Goal: Download file/media

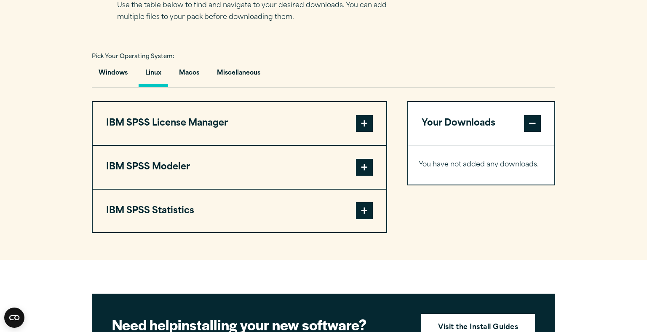
scroll to position [580, 0]
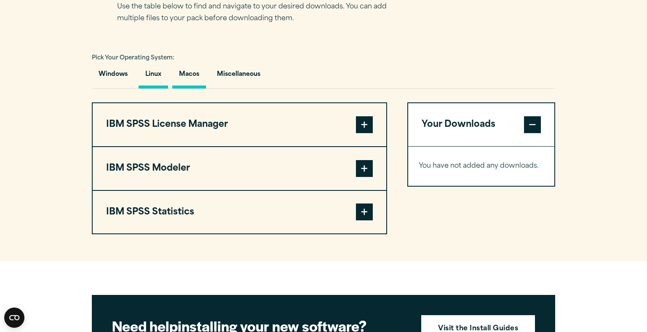
click at [187, 75] on button "Macos" at bounding box center [189, 76] width 34 height 24
click at [371, 120] on span at bounding box center [364, 124] width 17 height 17
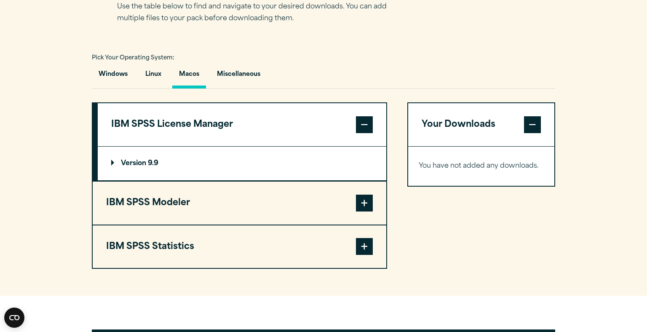
click at [363, 235] on button "IBM SPSS Statistics" at bounding box center [239, 246] width 293 height 43
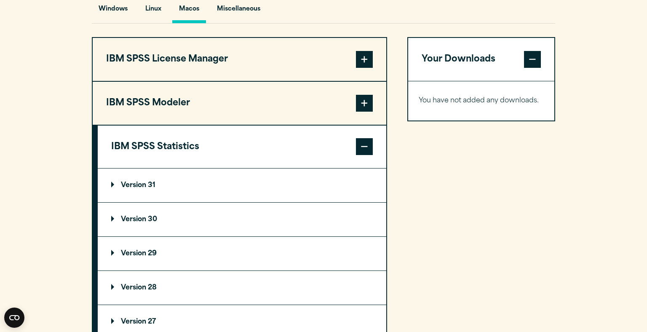
scroll to position [648, 0]
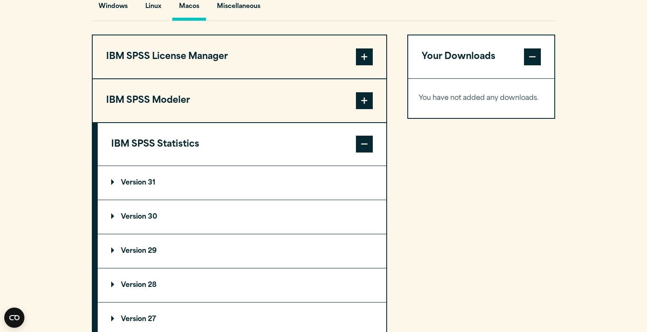
click at [125, 184] on p "Version 31" at bounding box center [133, 182] width 44 height 7
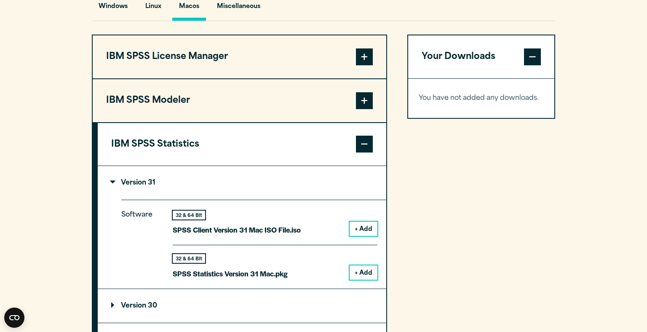
click at [363, 274] on button "+ Add" at bounding box center [363, 272] width 28 height 14
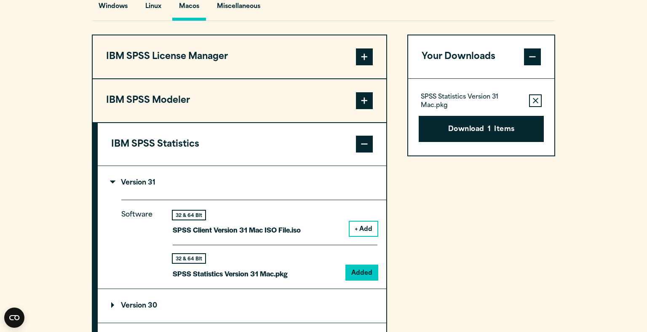
click at [113, 194] on summary "Version 31" at bounding box center [242, 183] width 288 height 34
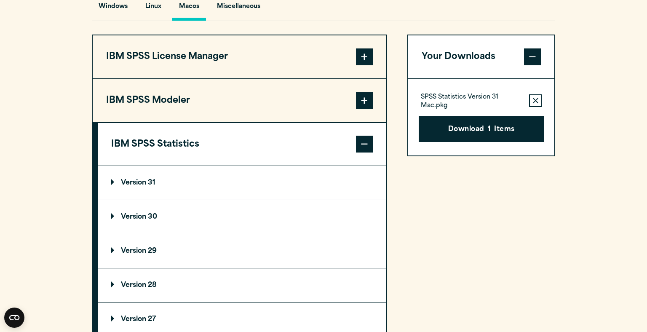
click at [120, 107] on button "IBM SPSS Modeler" at bounding box center [239, 100] width 293 height 43
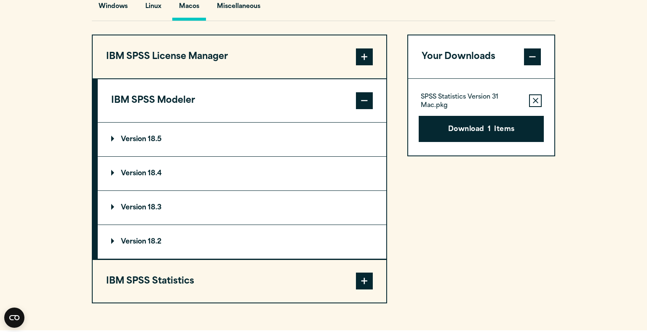
click at [148, 67] on button "IBM SPSS License Manager" at bounding box center [239, 56] width 293 height 43
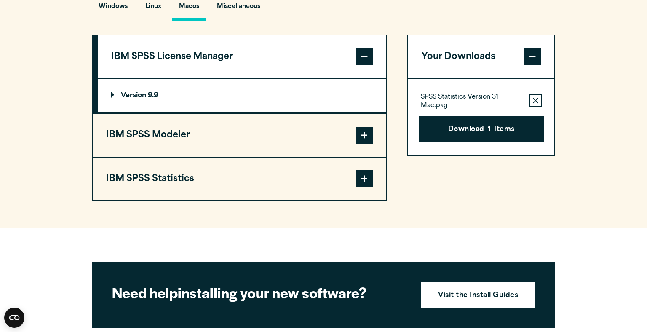
click at [107, 98] on summary "Version 9.9" at bounding box center [242, 96] width 288 height 34
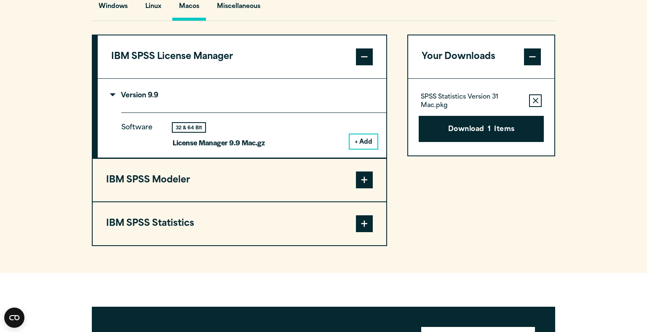
click at [337, 127] on div "32 & 64 Bit License Manager 9.9 Mac.gz + Add" at bounding box center [275, 136] width 205 height 26
click at [366, 145] on button "+ Add" at bounding box center [363, 141] width 28 height 14
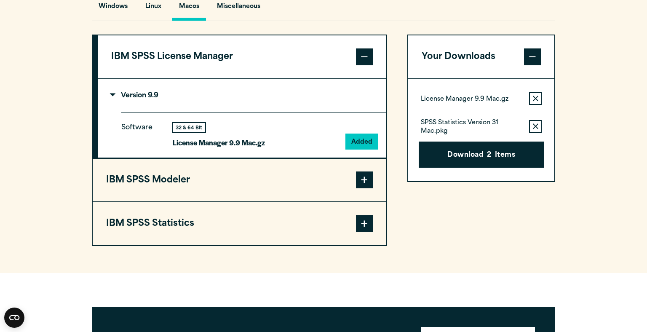
click at [132, 96] on p "Version 9.9" at bounding box center [134, 95] width 47 height 7
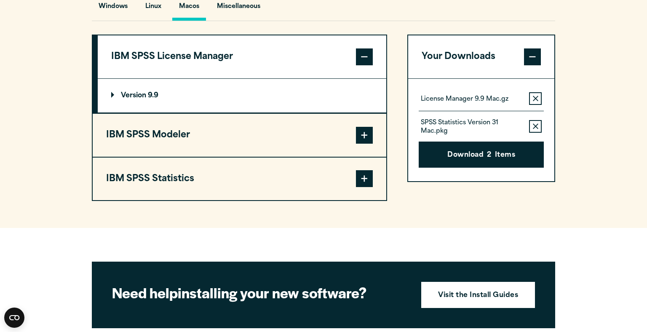
click at [198, 138] on button "IBM SPSS Modeler" at bounding box center [239, 135] width 293 height 43
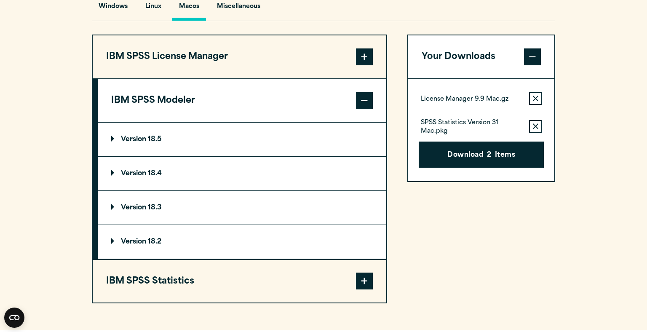
click at [115, 147] on summary "Version 18.5" at bounding box center [242, 140] width 288 height 34
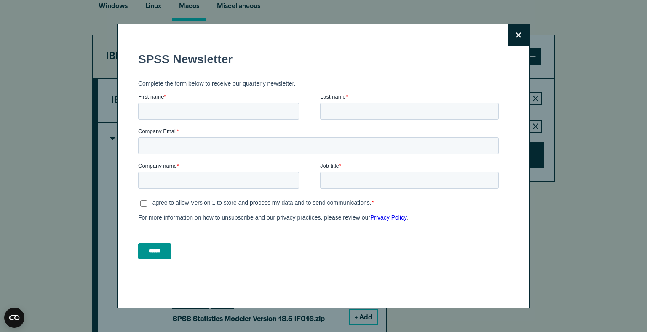
click at [518, 30] on button "Close" at bounding box center [518, 34] width 21 height 21
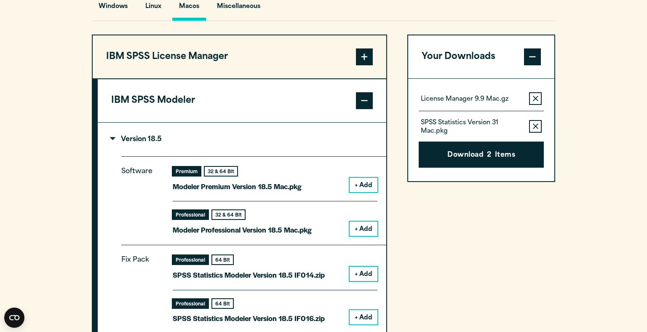
click at [490, 160] on input "Last name *" at bounding box center [409, 158] width 179 height 17
click at [482, 161] on button "Download 2 Items" at bounding box center [481, 154] width 125 height 26
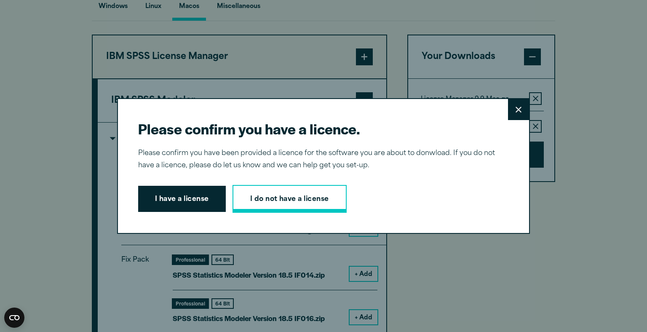
click at [275, 208] on link "I do not have a license" at bounding box center [289, 199] width 114 height 28
click at [511, 266] on div "Please confirm you have a licence. Close Please confirm you have been provided …" at bounding box center [323, 166] width 647 height 332
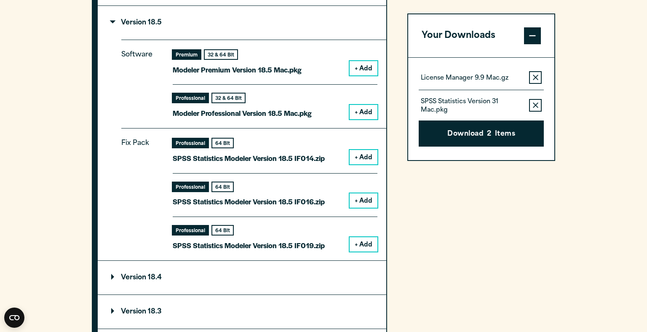
scroll to position [739, 0]
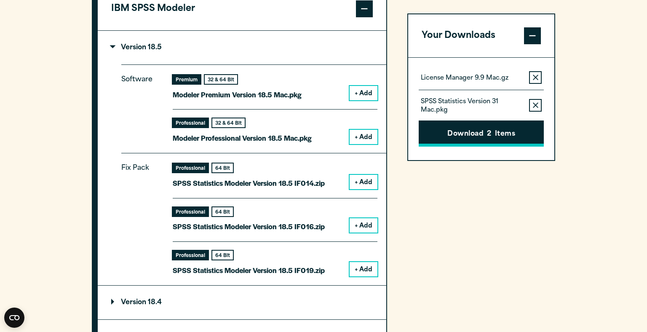
click at [516, 135] on button "Download 2 Items" at bounding box center [481, 134] width 125 height 26
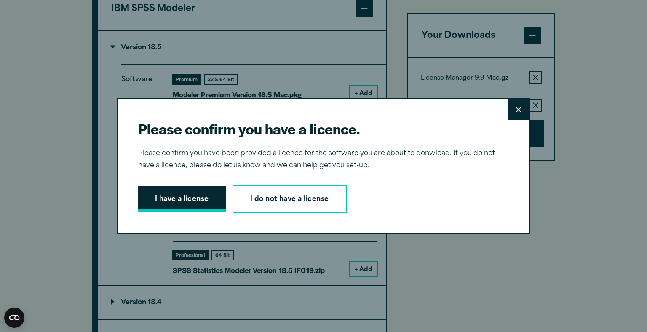
click at [166, 195] on button "I have a license" at bounding box center [182, 199] width 88 height 26
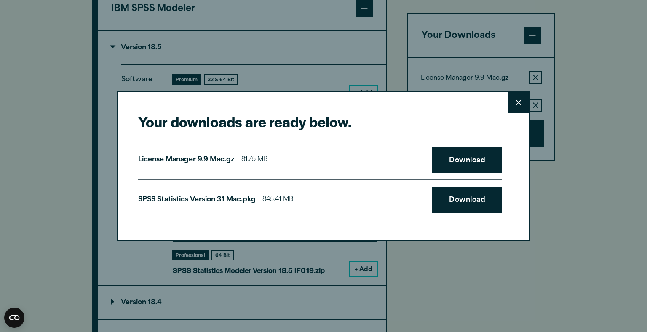
click at [523, 98] on button "Close" at bounding box center [518, 102] width 21 height 21
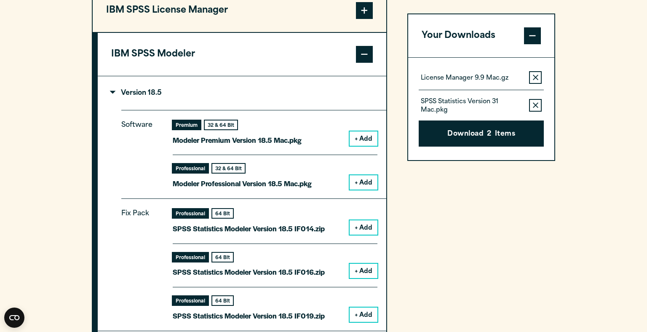
scroll to position [694, 0]
click at [116, 88] on summary "Version 18.5" at bounding box center [242, 94] width 288 height 34
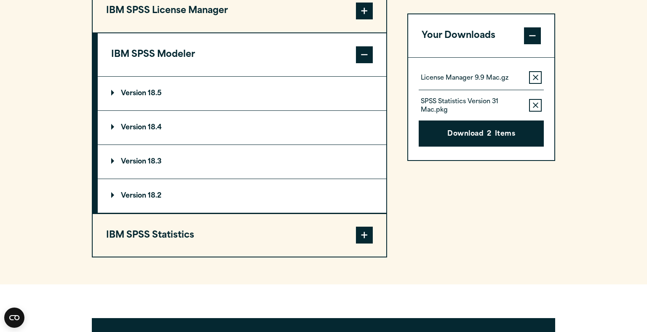
click at [113, 227] on button "IBM SPSS Statistics" at bounding box center [239, 235] width 293 height 43
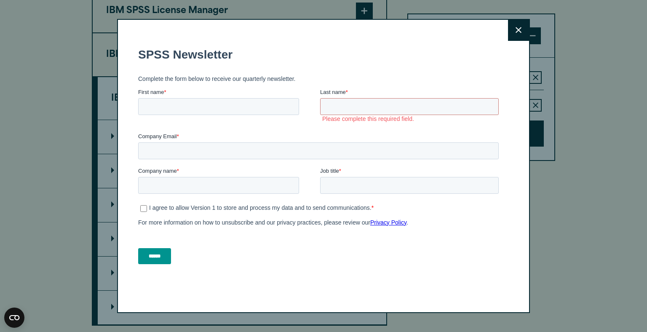
click at [117, 133] on div "Close" at bounding box center [323, 166] width 413 height 294
click at [517, 37] on button "Close" at bounding box center [518, 30] width 21 height 21
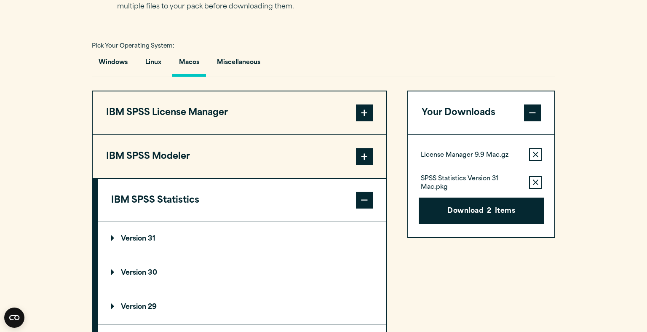
scroll to position [592, 0]
click at [381, 196] on button "IBM SPSS Statistics" at bounding box center [242, 200] width 288 height 43
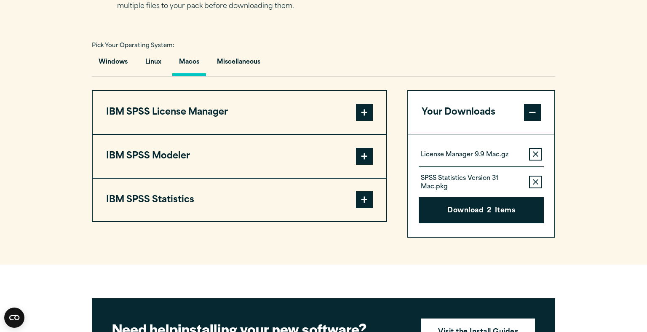
click at [368, 202] on span at bounding box center [364, 199] width 17 height 17
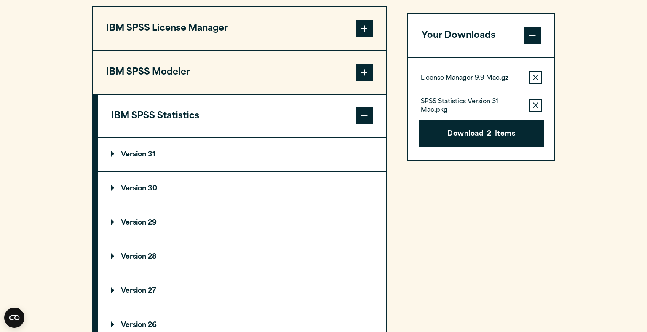
scroll to position [679, 0]
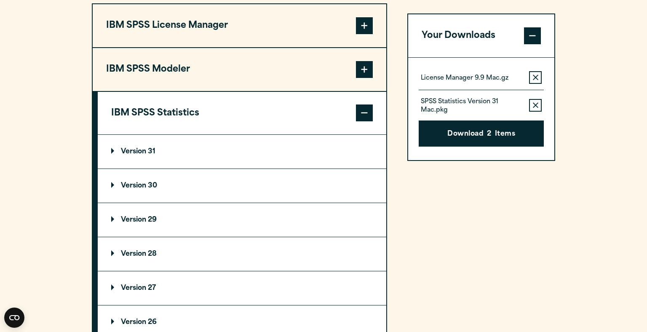
click at [323, 199] on summary "Version 30" at bounding box center [242, 186] width 288 height 34
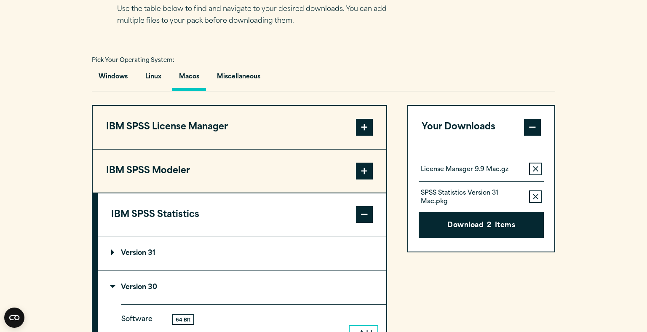
scroll to position [576, 0]
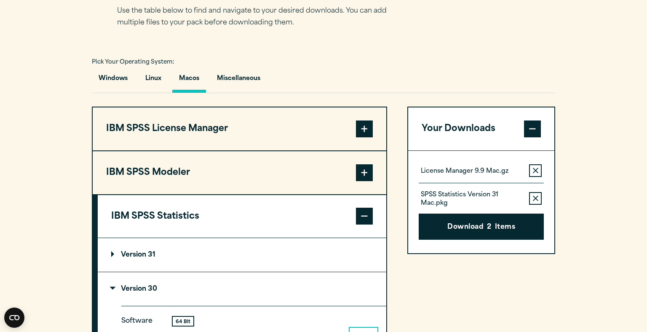
click at [313, 120] on button "IBM SPSS License Manager" at bounding box center [239, 128] width 293 height 43
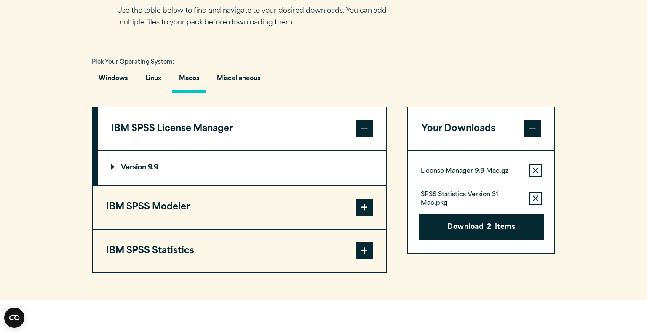
click at [208, 189] on button "IBM SPSS Modeler" at bounding box center [239, 207] width 293 height 43
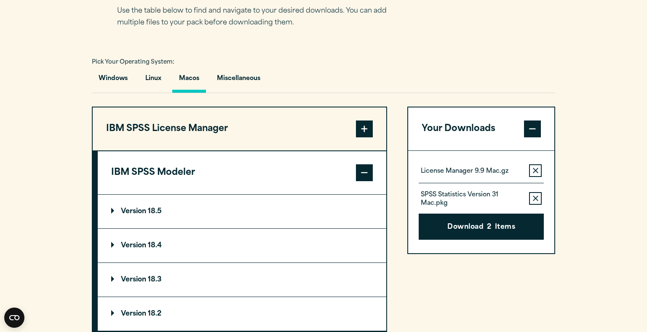
click at [242, 139] on button "IBM SPSS License Manager" at bounding box center [239, 128] width 293 height 43
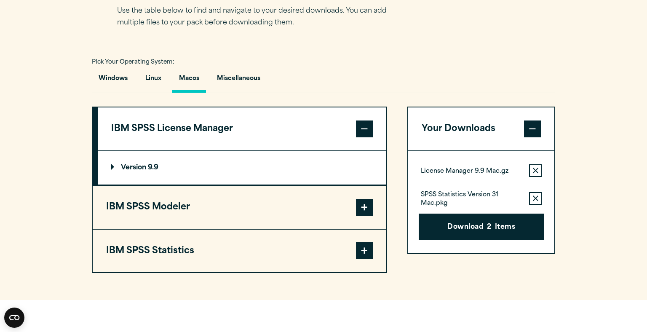
click at [146, 166] on p "Version 9.9" at bounding box center [134, 167] width 47 height 7
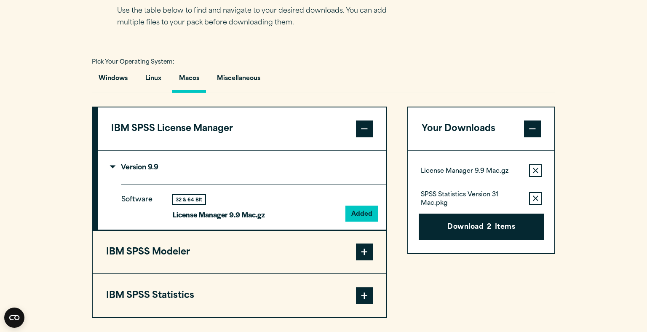
click at [137, 254] on button "IBM SPSS Modeler" at bounding box center [239, 252] width 293 height 43
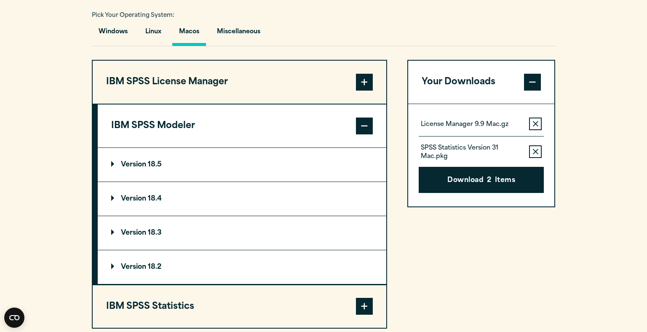
scroll to position [622, 0]
click at [126, 166] on p "Version 18.5" at bounding box center [136, 164] width 51 height 7
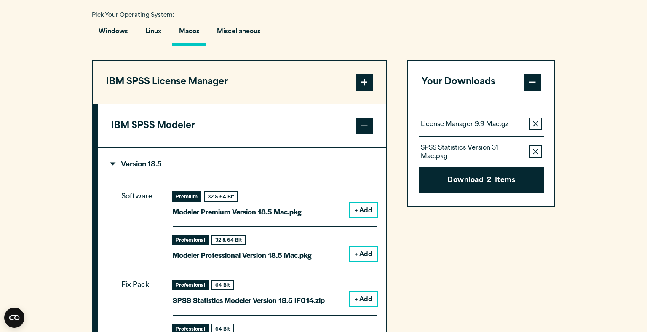
click at [121, 166] on p "Version 18.5" at bounding box center [136, 164] width 51 height 7
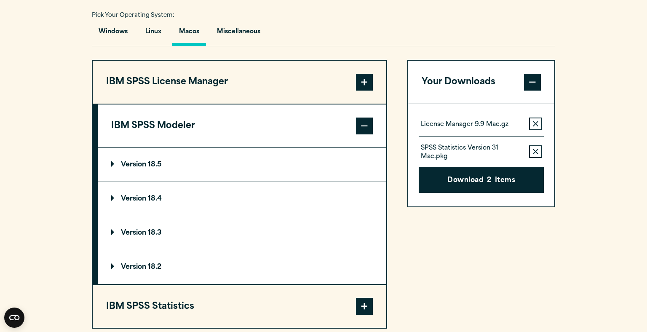
click at [579, 263] on section "Select your software downloads Use the table below to find and navigate to your…" at bounding box center [323, 129] width 647 height 452
click at [532, 87] on span at bounding box center [532, 82] width 17 height 17
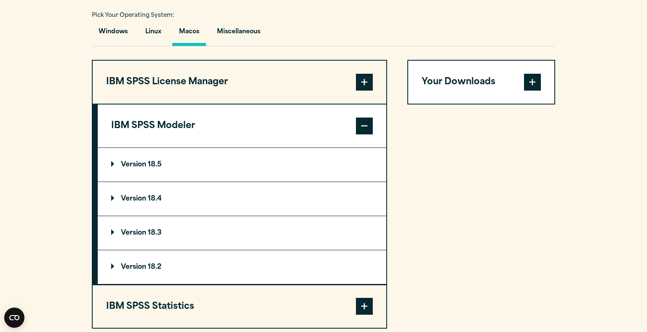
click at [537, 76] on span at bounding box center [532, 82] width 17 height 17
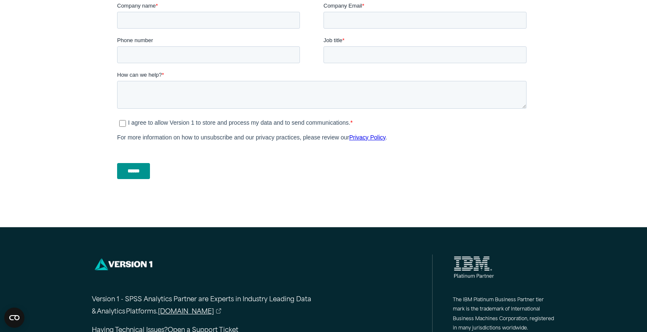
scroll to position [337, 0]
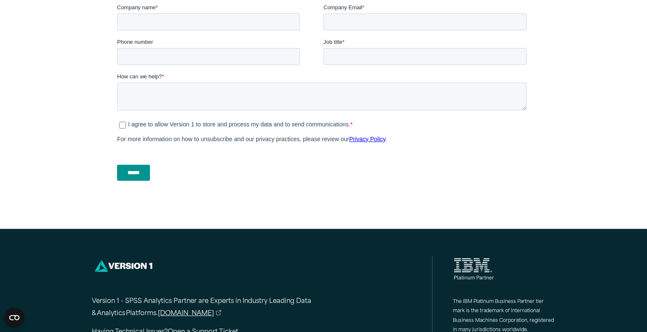
click at [614, 331] on footer "Version 1 - SPSS Analytics Partner are Experts in Industry Leading Data & Analy…" at bounding box center [323, 315] width 647 height 173
